Goal: Check status: Check status

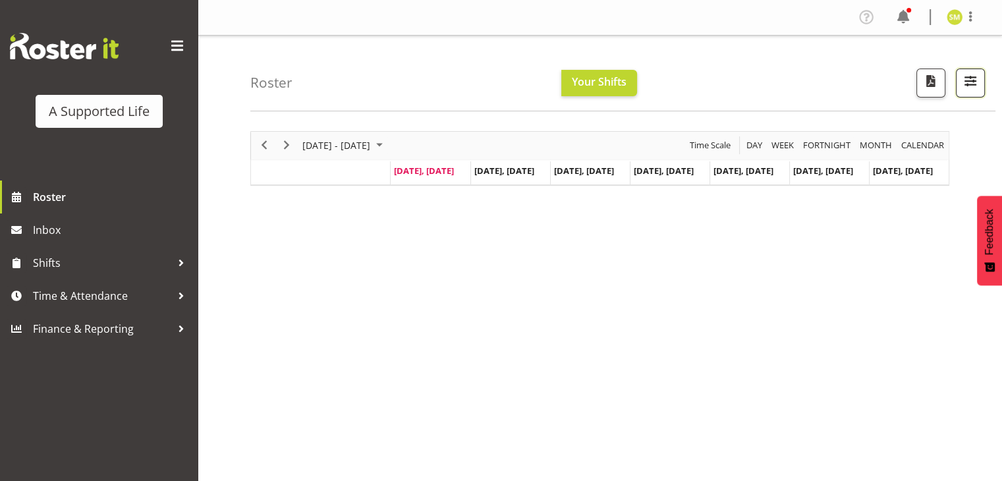
click at [978, 90] on button "button" at bounding box center [970, 83] width 29 height 29
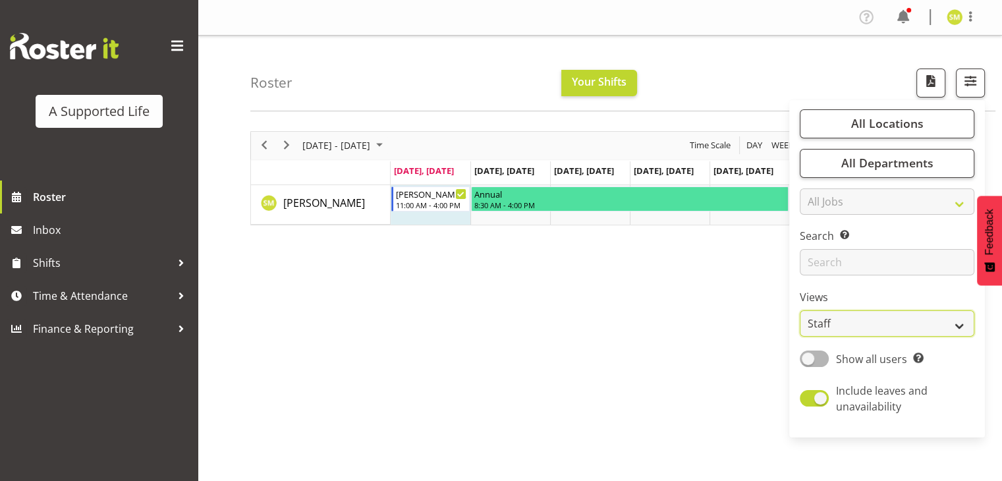
click at [853, 325] on select "Staff Role Shift - Horizontal Shift - Vertical Staff - Location" at bounding box center [887, 323] width 175 height 26
select select "role"
click at [800, 310] on select "Staff Role Shift - Horizontal Shift - Vertical Staff - Location" at bounding box center [887, 323] width 175 height 26
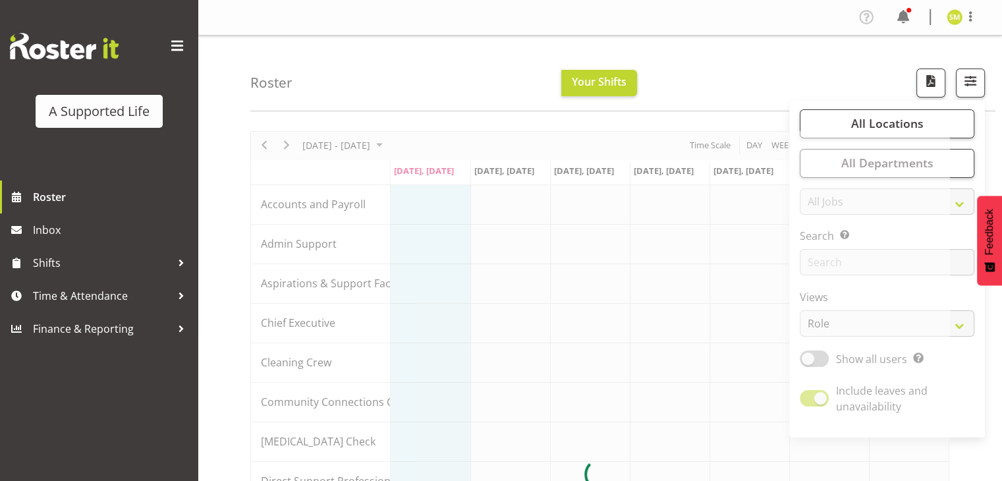
click at [221, 275] on div "Roster Your Shifts All Locations Clear [STREET_ADDRESS] [STREET_ADDRESS] [STREE…" at bounding box center [600, 432] width 804 height 792
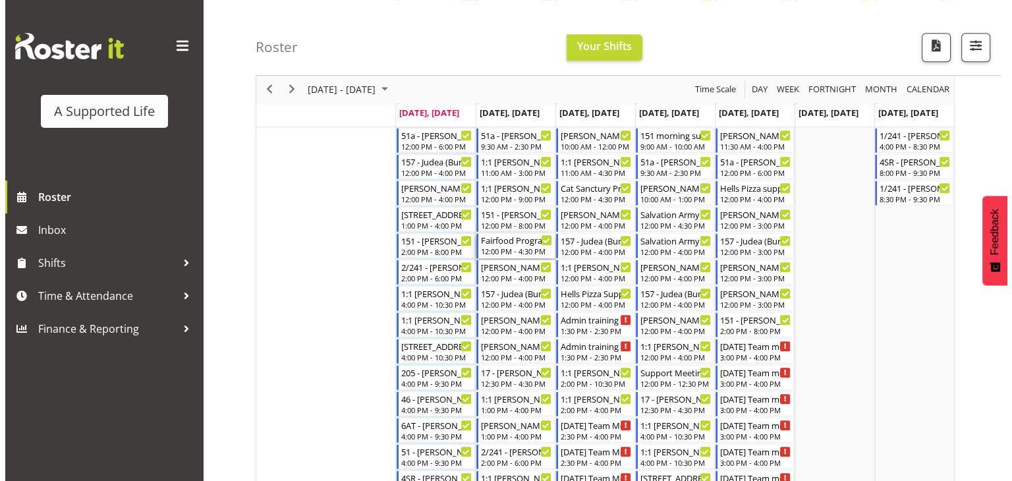
scroll to position [993, 0]
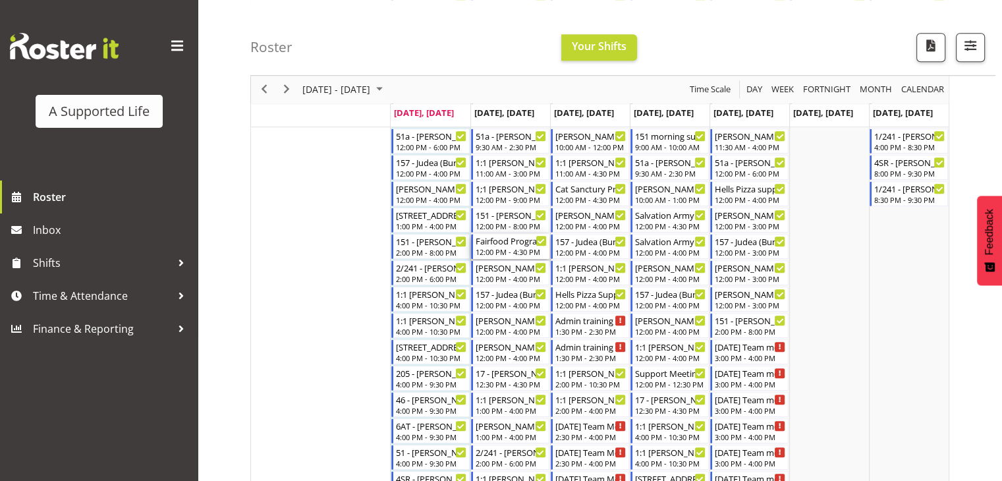
click at [491, 238] on div "Fairfood Program - [PERSON_NAME]" at bounding box center [511, 240] width 71 height 13
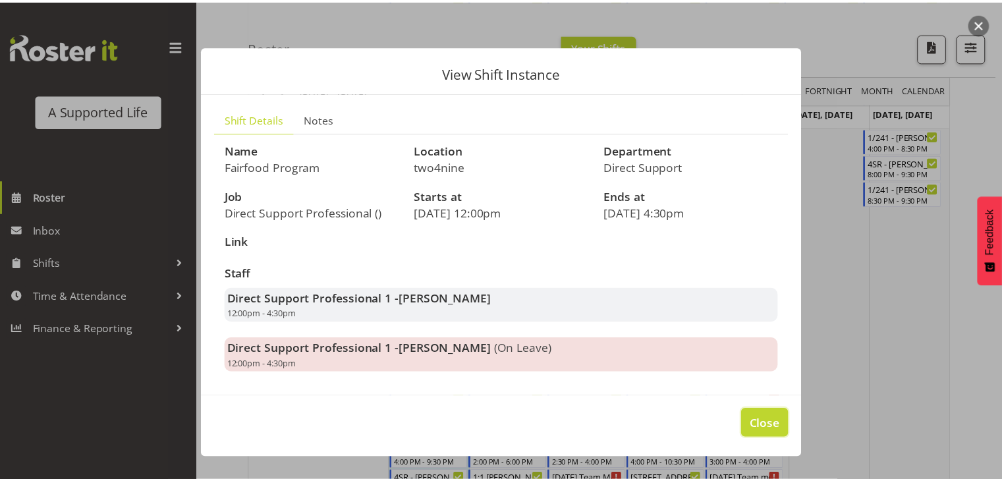
scroll to position [994, 0]
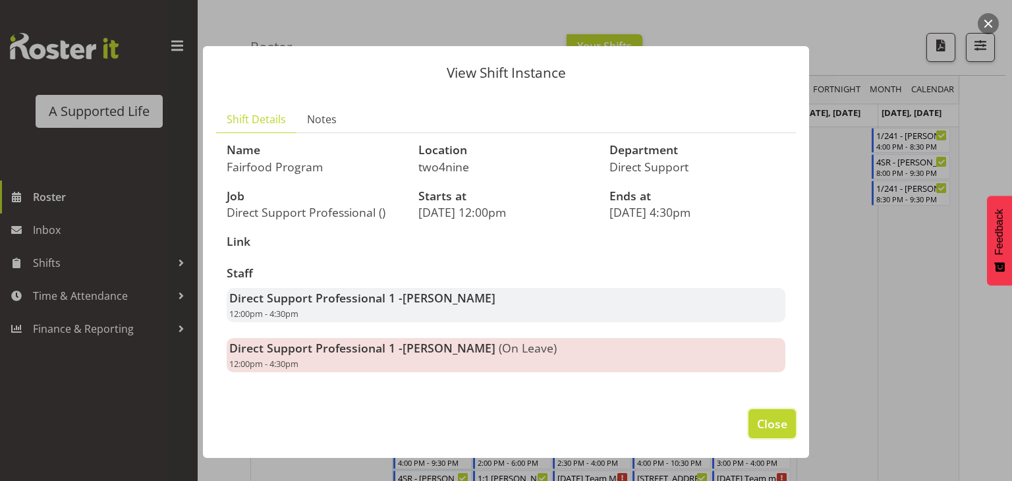
click at [783, 422] on span "Close" at bounding box center [772, 423] width 30 height 17
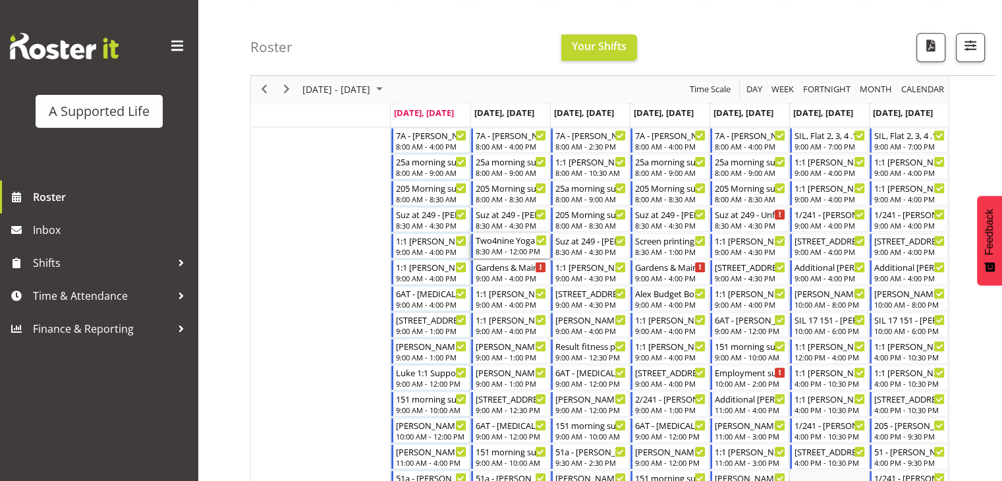
scroll to position [651, 0]
click at [514, 246] on div "8:30 AM - 12:00 PM" at bounding box center [511, 251] width 71 height 11
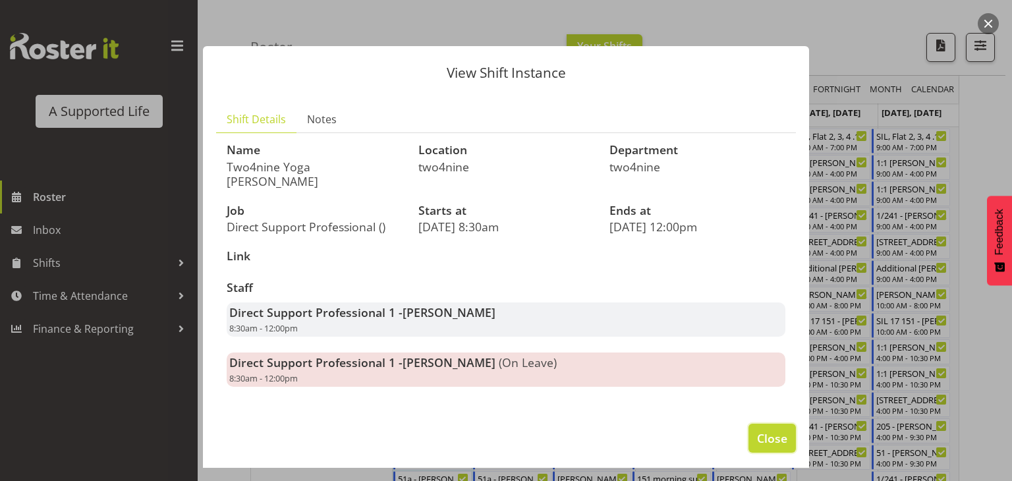
click at [780, 430] on span "Close" at bounding box center [772, 438] width 30 height 17
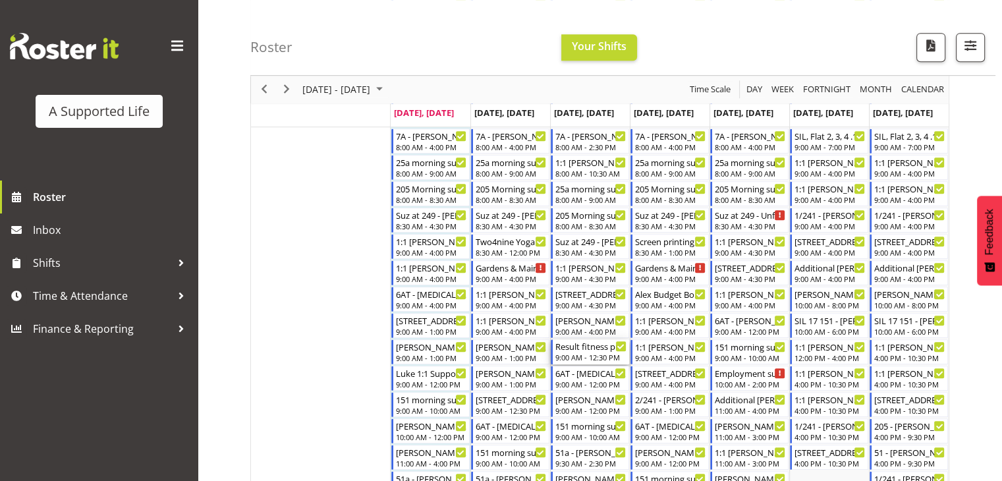
click at [590, 346] on div "Result fitness program - Monet Diprose" at bounding box center [590, 345] width 71 height 13
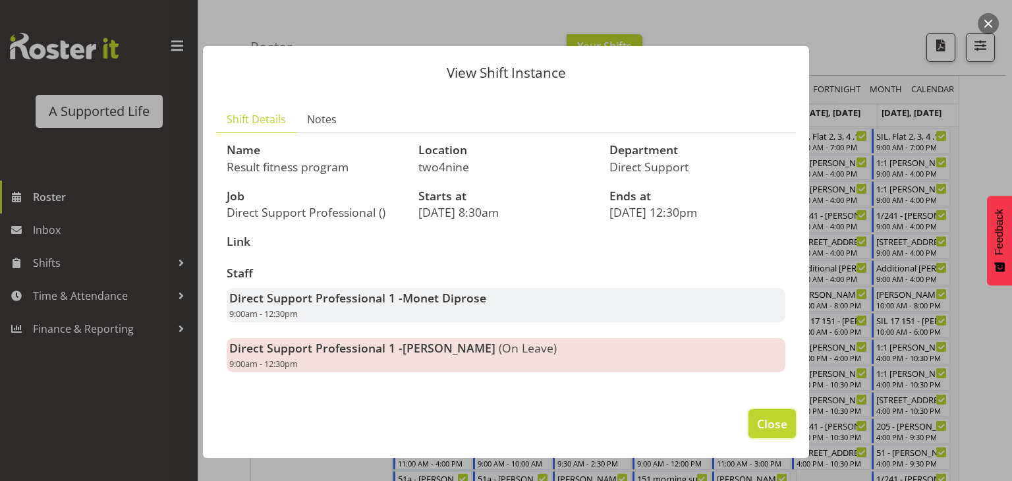
click at [764, 412] on button "Close" at bounding box center [771, 423] width 47 height 29
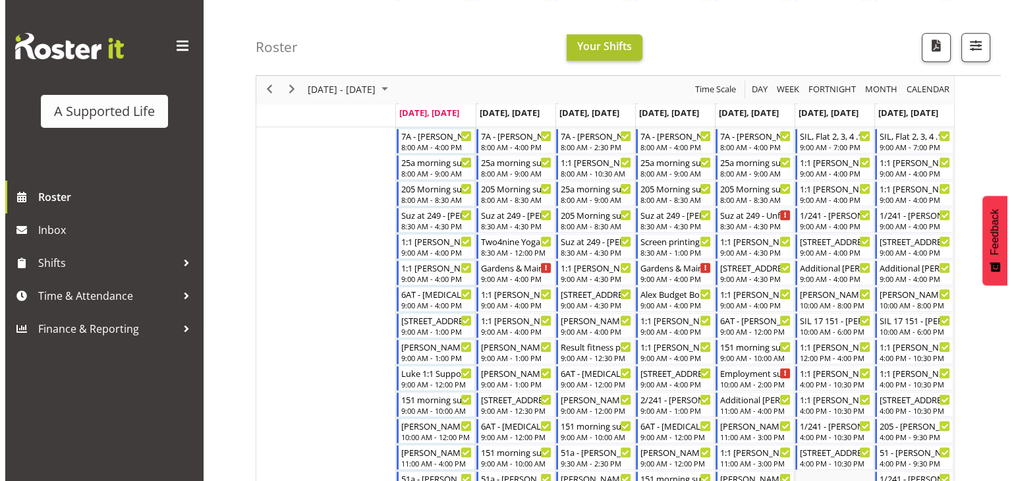
scroll to position [968, 0]
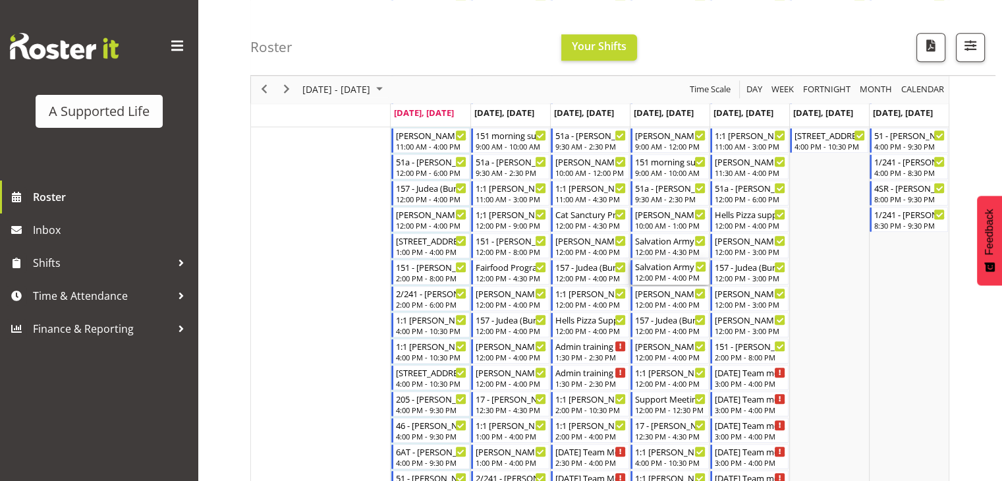
click at [659, 275] on div "12:00 PM - 4:00 PM" at bounding box center [670, 277] width 71 height 11
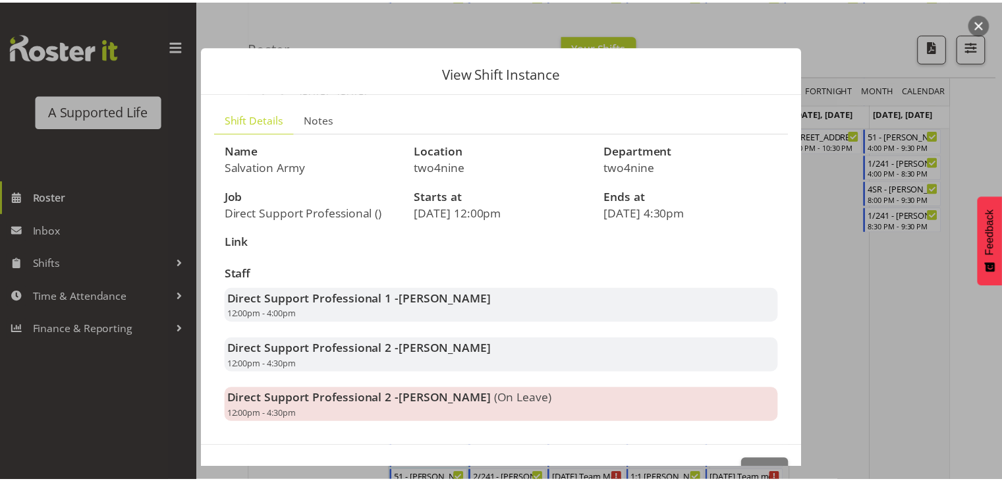
scroll to position [40, 0]
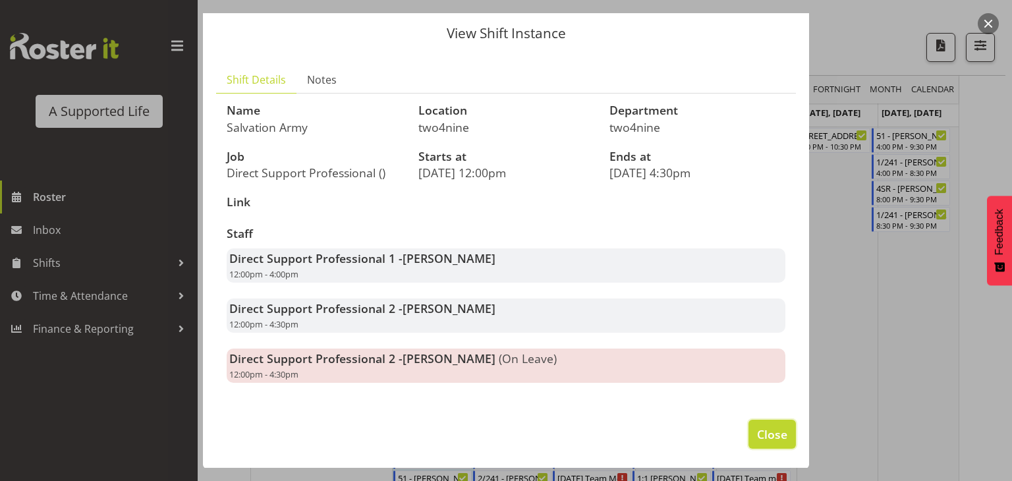
click at [765, 433] on span "Close" at bounding box center [772, 434] width 30 height 17
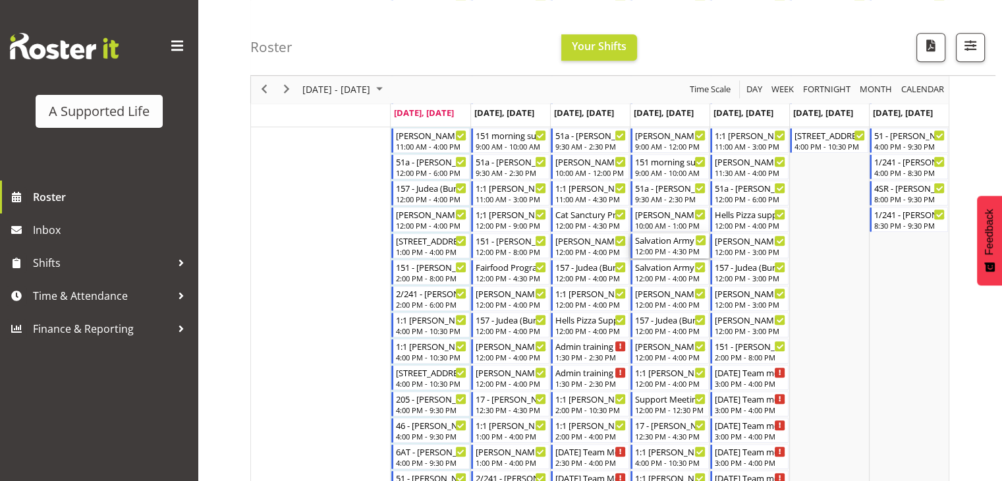
scroll to position [967, 0]
